Goal: Task Accomplishment & Management: Complete application form

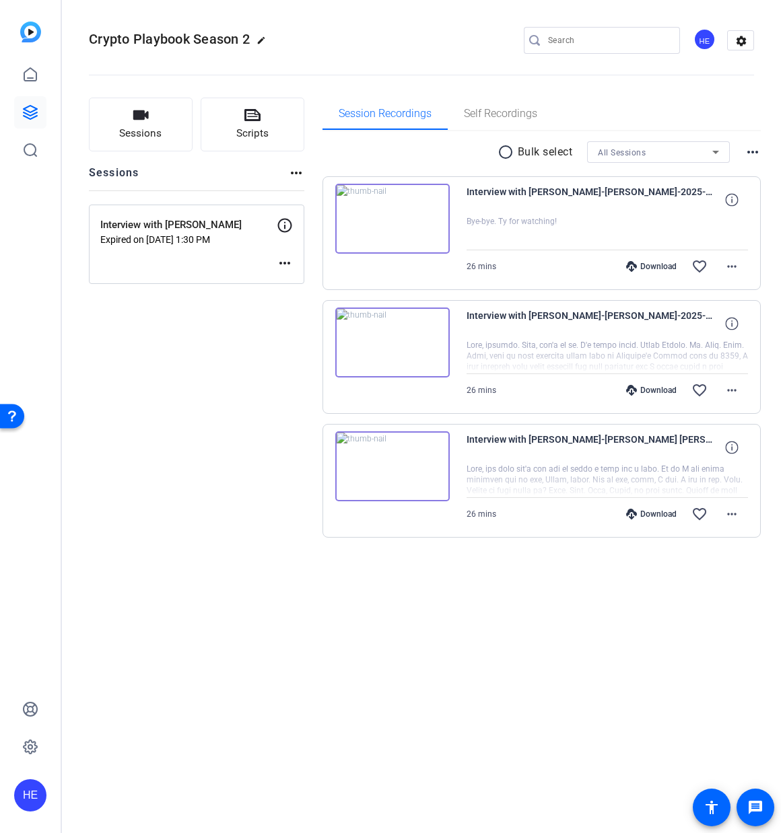
click at [161, 115] on button "Sessions" at bounding box center [141, 125] width 104 height 54
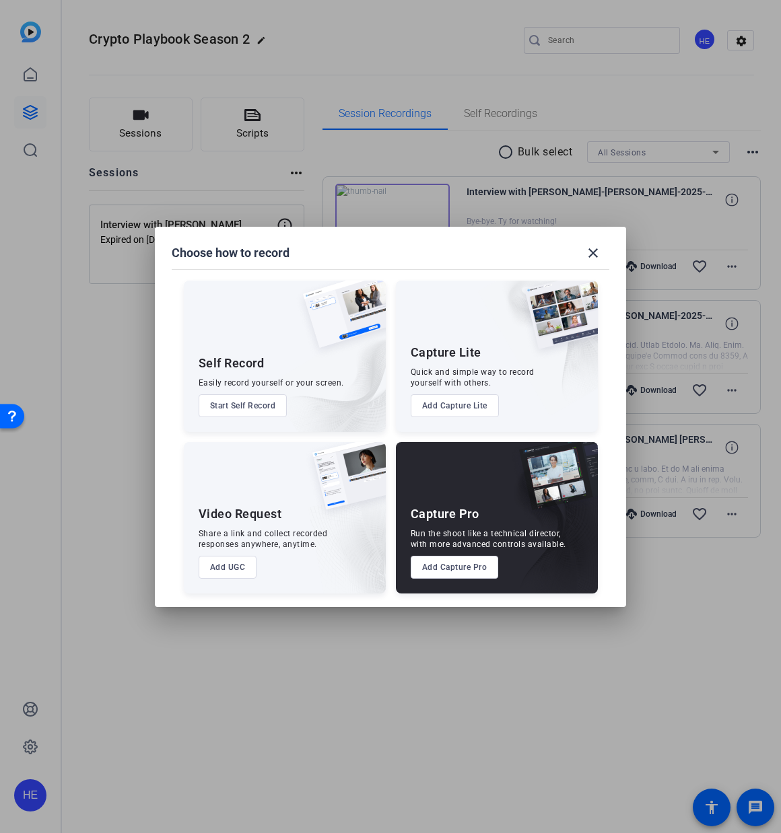
click at [463, 563] on button "Add Capture Pro" at bounding box center [455, 567] width 88 height 23
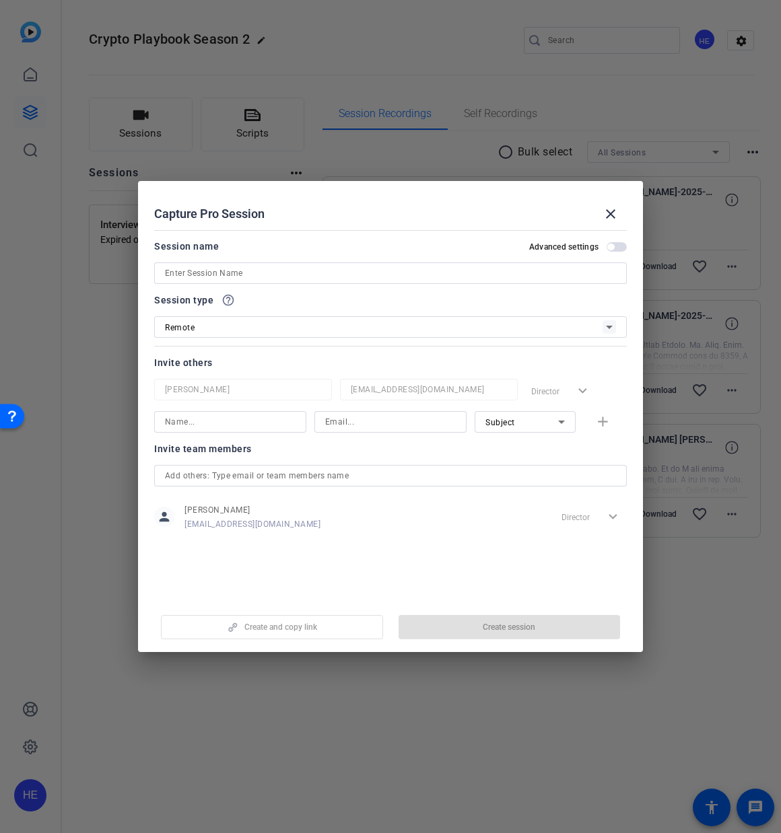
click at [285, 273] on input at bounding box center [390, 273] width 451 height 16
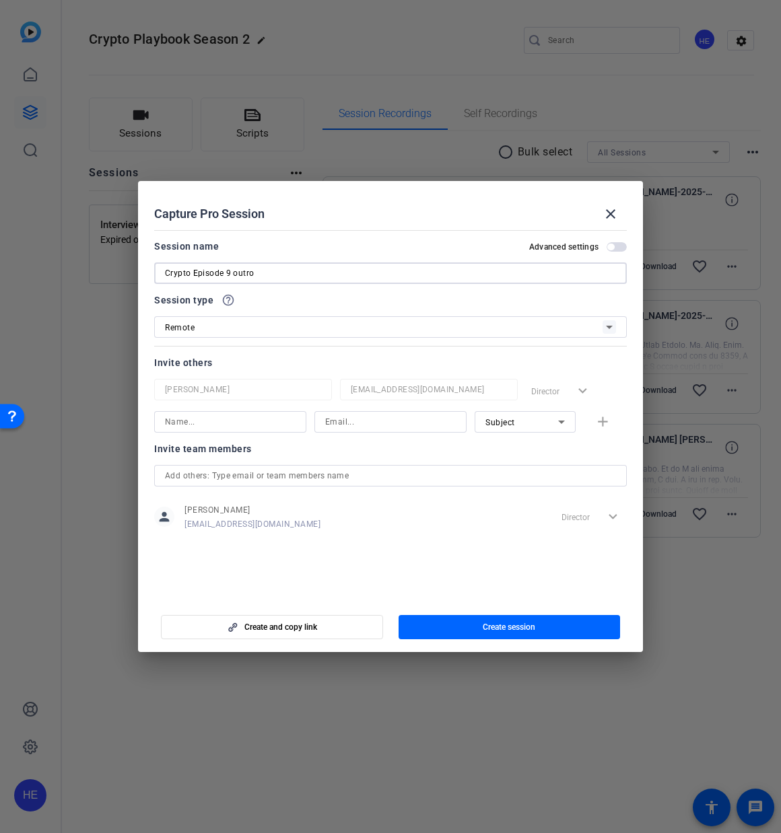
drag, startPoint x: 237, startPoint y: 275, endPoint x: 256, endPoint y: 273, distance: 19.6
click at [236, 275] on input "Crypto Episode 9 outro" at bounding box center [390, 273] width 451 height 16
type input "Crypto Episode 9 Outro"
click at [270, 414] on input at bounding box center [230, 422] width 131 height 16
type input "[PERSON_NAME][EMAIL_ADDRESS][PERSON_NAME][DOMAIN_NAME]"
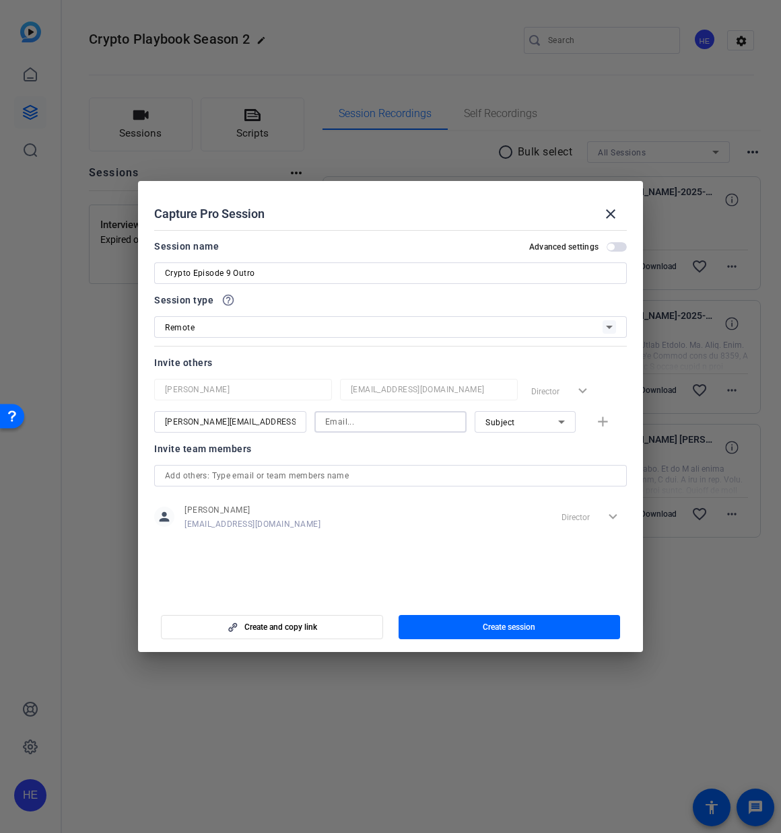
click at [192, 424] on input "[PERSON_NAME][EMAIL_ADDRESS][PERSON_NAME][DOMAIN_NAME]" at bounding box center [230, 422] width 131 height 16
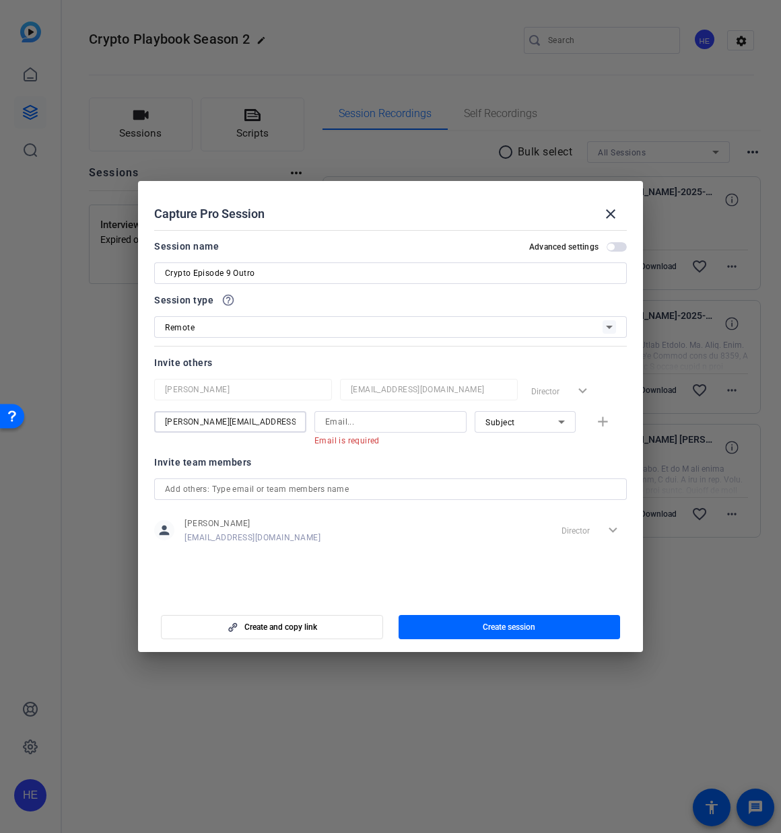
click at [192, 424] on input "[PERSON_NAME][EMAIL_ADDRESS][PERSON_NAME][DOMAIN_NAME]" at bounding box center [230, 422] width 131 height 16
click at [325, 422] on input at bounding box center [390, 422] width 131 height 16
paste input "[PERSON_NAME][EMAIL_ADDRESS][PERSON_NAME][DOMAIN_NAME]"
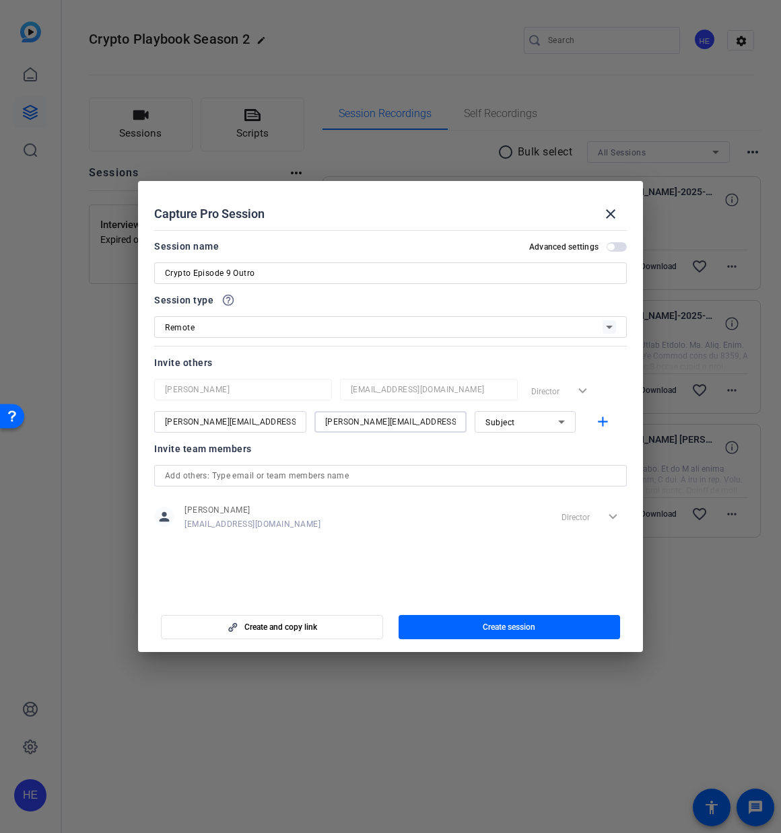
type input "[PERSON_NAME][EMAIL_ADDRESS][PERSON_NAME][DOMAIN_NAME]"
click at [259, 427] on input "[PERSON_NAME][EMAIL_ADDRESS][PERSON_NAME][DOMAIN_NAME]" at bounding box center [230, 422] width 131 height 16
type input "[PERSON_NAME] [PERSON_NAME]"
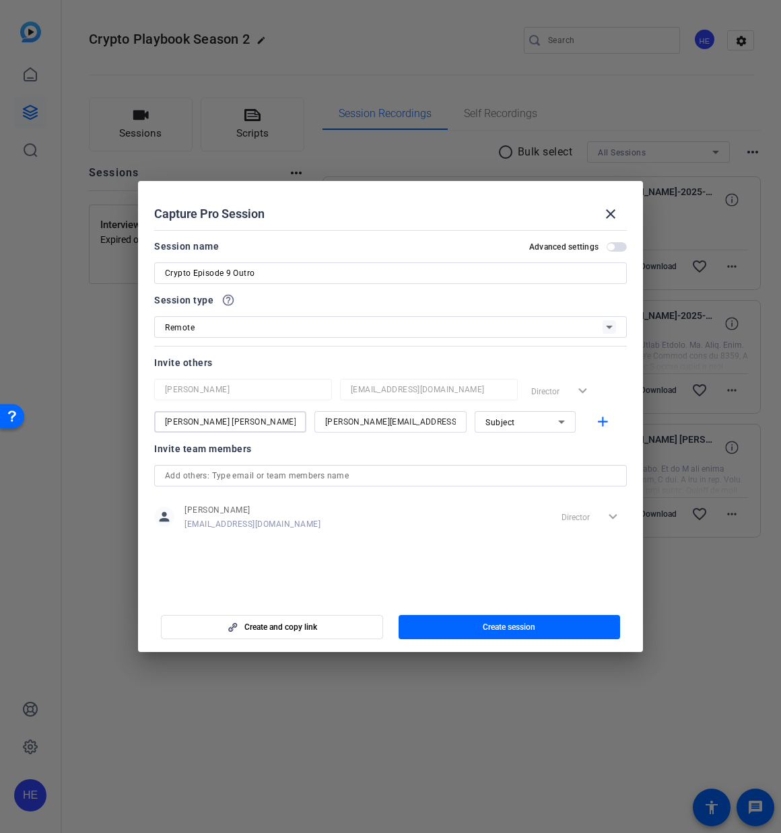
click at [555, 428] on icon at bounding box center [561, 422] width 16 height 16
click at [555, 426] on div at bounding box center [390, 416] width 781 height 833
click at [606, 418] on mat-icon "add" at bounding box center [602, 422] width 17 height 17
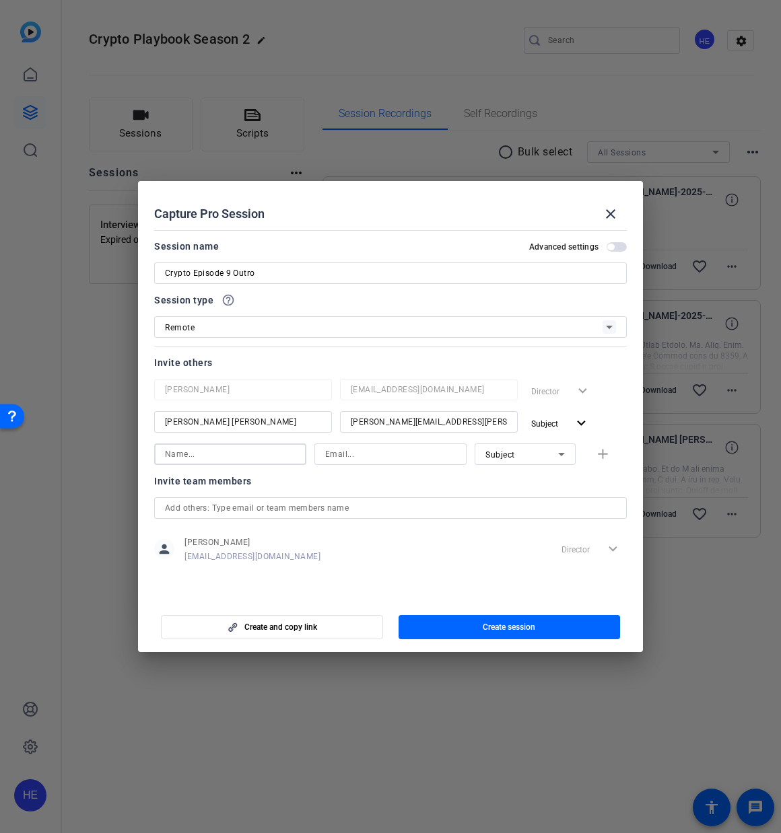
click at [240, 462] on input at bounding box center [230, 454] width 131 height 16
type input "[PERSON_NAME]"
click at [363, 454] on input at bounding box center [390, 454] width 131 height 16
type input "[PERSON_NAME][EMAIL_ADDRESS][PERSON_NAME][DOMAIN_NAME]"
click at [600, 456] on mat-icon "add" at bounding box center [602, 454] width 17 height 17
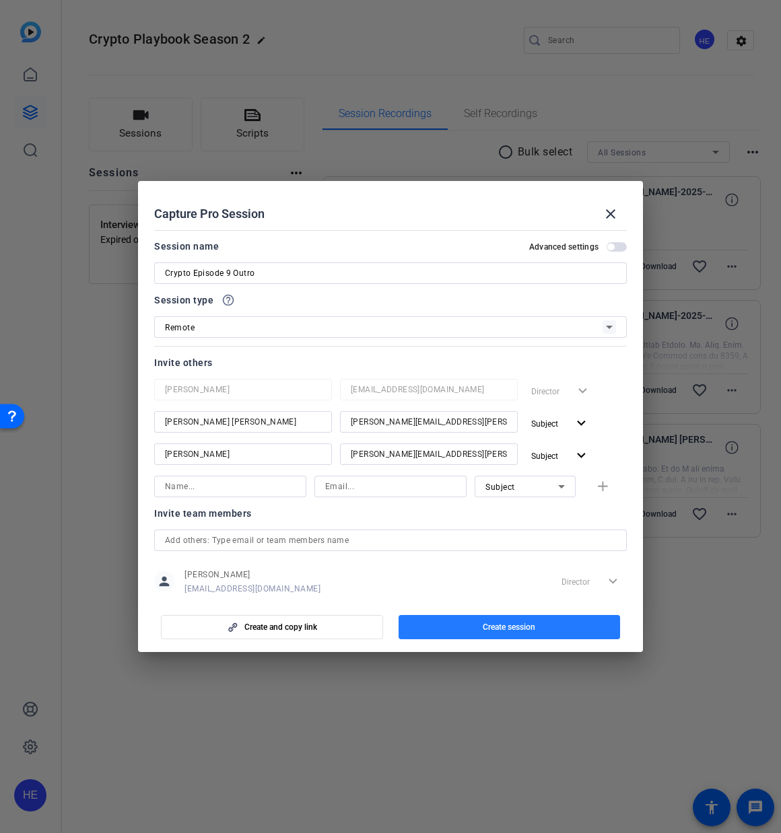
click at [478, 627] on span "button" at bounding box center [509, 627] width 222 height 32
